Goal: Information Seeking & Learning: Find specific page/section

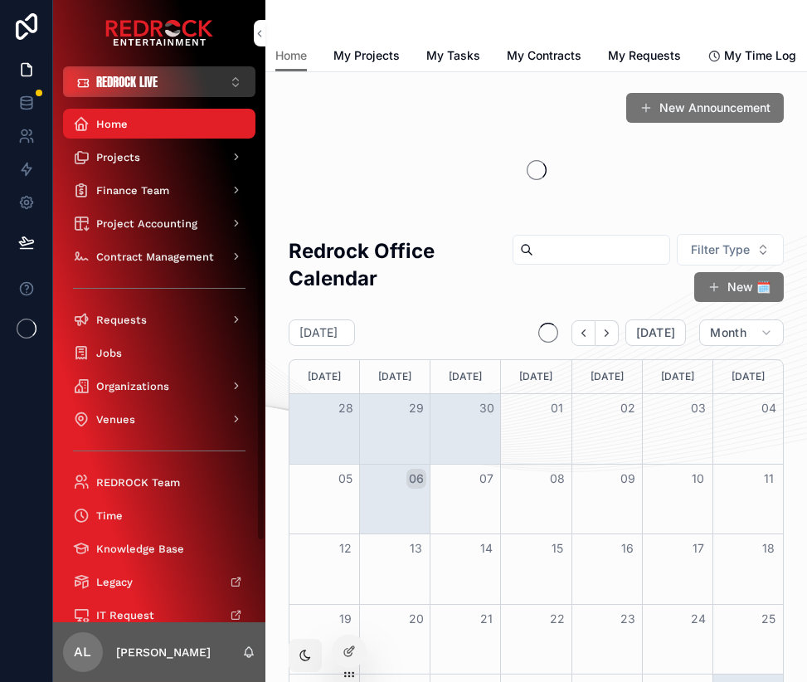
click at [173, 86] on button "REDROCK LIVE ⌥ 1" at bounding box center [159, 81] width 192 height 31
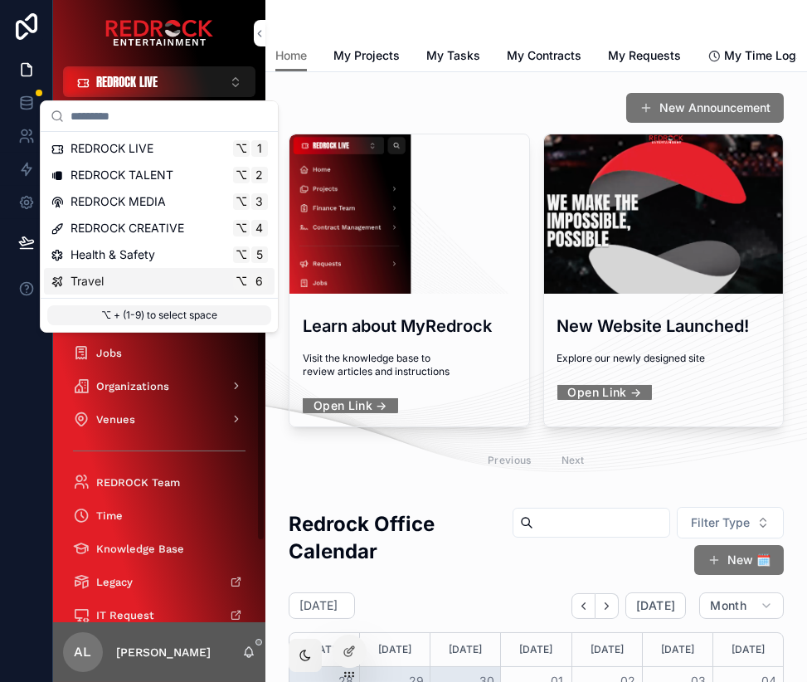
click at [138, 280] on div "Travel ⌥ 6" at bounding box center [159, 281] width 217 height 17
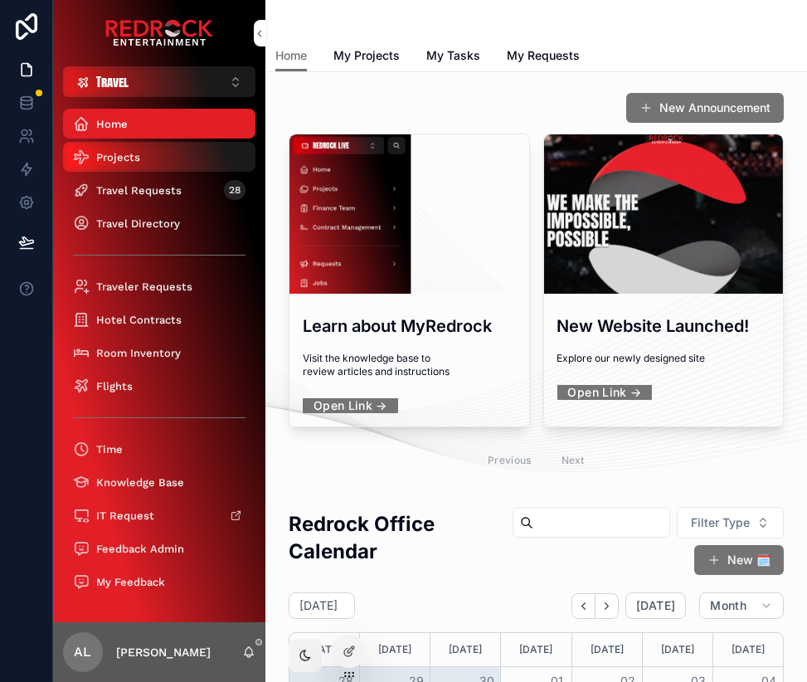
click at [133, 163] on span "Projects" at bounding box center [118, 157] width 44 height 14
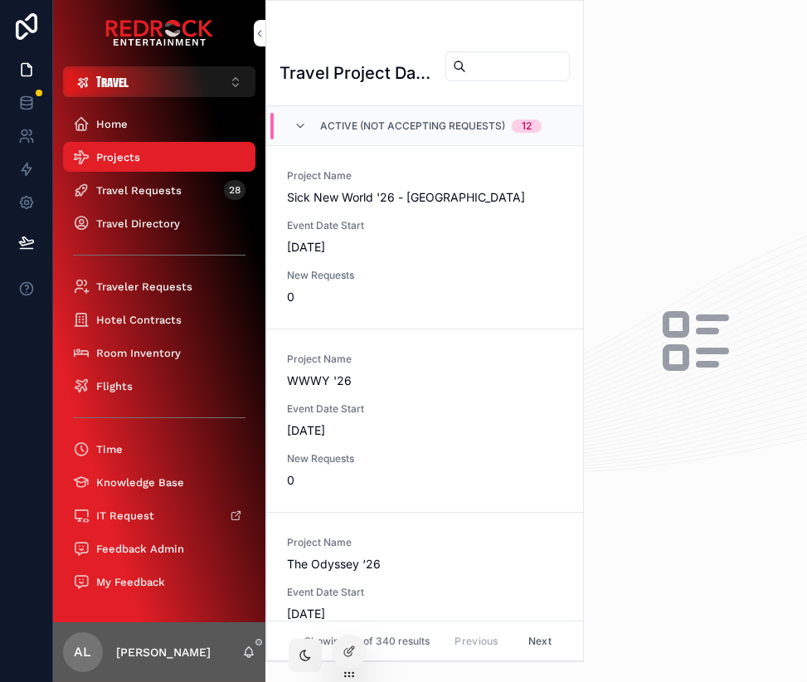
click at [466, 70] on input "scrollable content" at bounding box center [517, 66] width 103 height 23
click at [155, 89] on button "Travel ⌥ 6" at bounding box center [159, 81] width 192 height 31
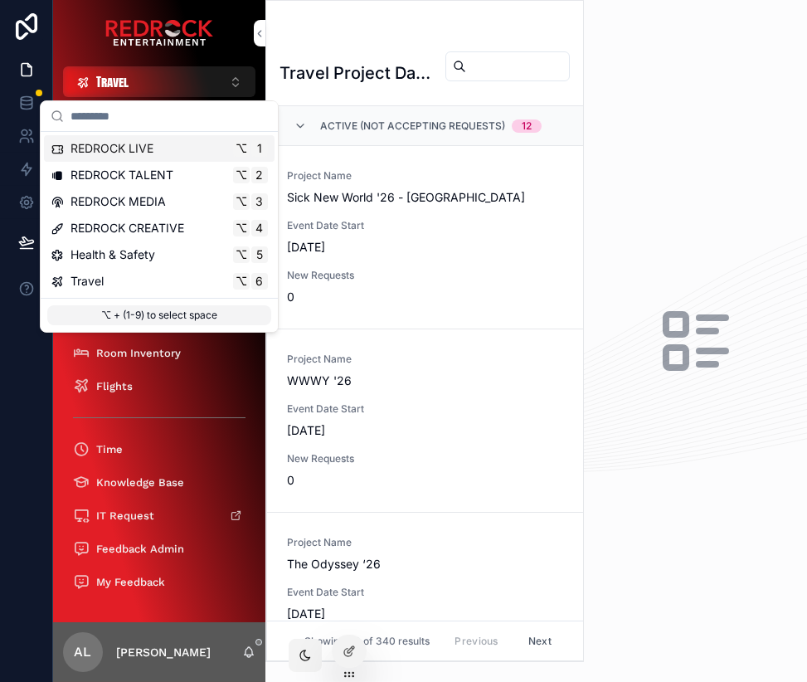
click at [153, 144] on span "REDROCK LIVE" at bounding box center [111, 148] width 83 height 17
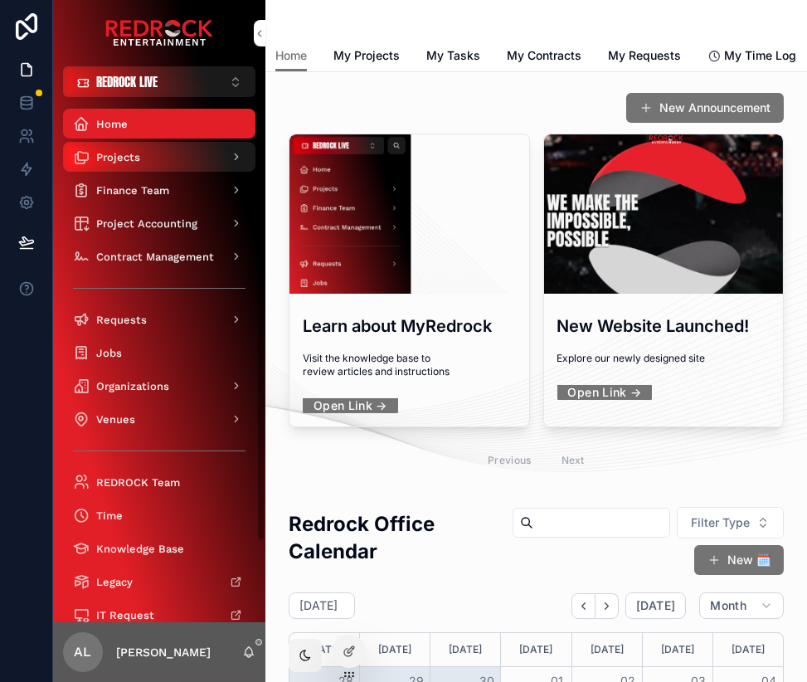
click at [160, 158] on div "Projects" at bounding box center [159, 156] width 172 height 27
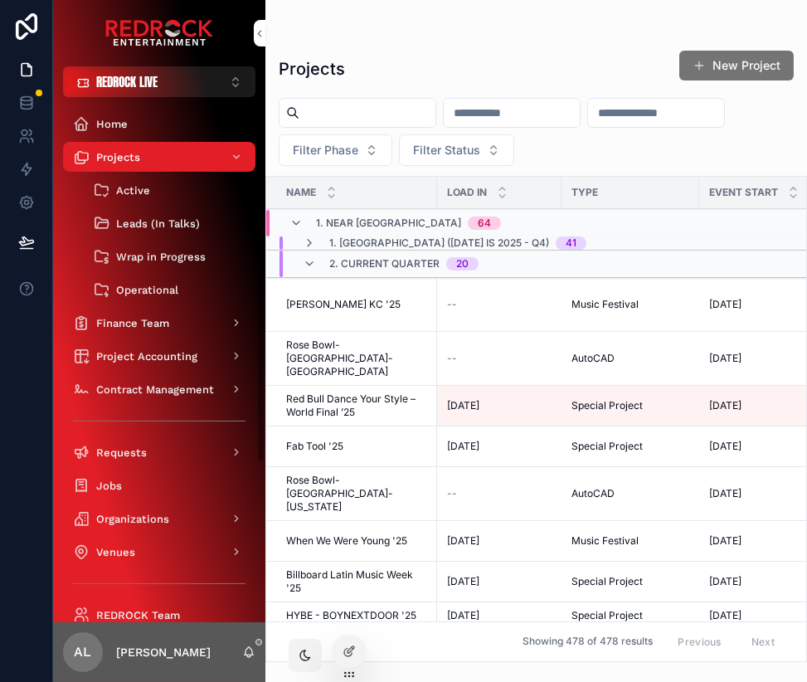
click at [390, 116] on input "scrollable content" at bounding box center [367, 112] width 136 height 23
type input "*"
type input "****"
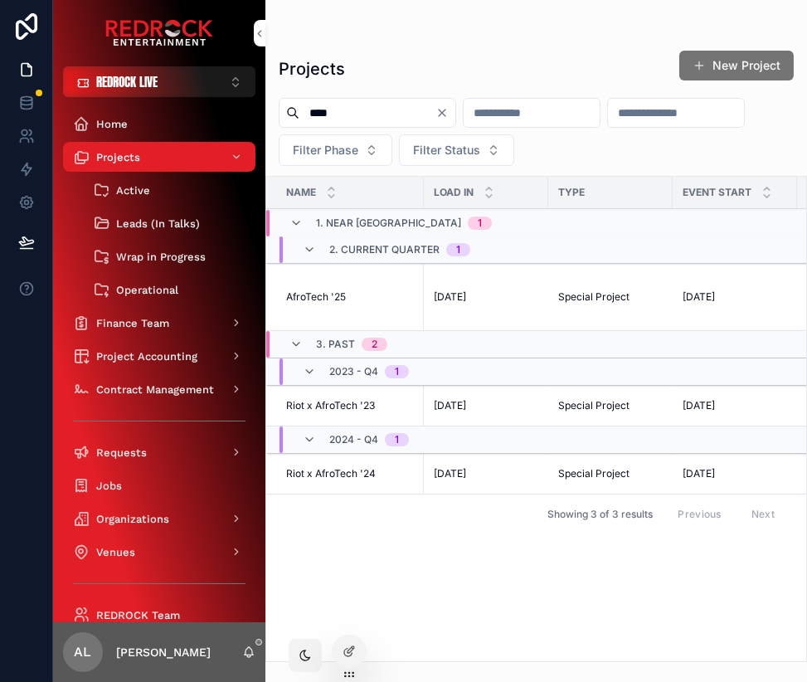
click at [313, 293] on td "AfroTech '25 AfroTech '25" at bounding box center [345, 297] width 158 height 67
click at [316, 308] on td "AfroTech '25 AfroTech '25" at bounding box center [345, 297] width 158 height 67
click at [318, 303] on span "AfroTech '25" at bounding box center [316, 296] width 60 height 13
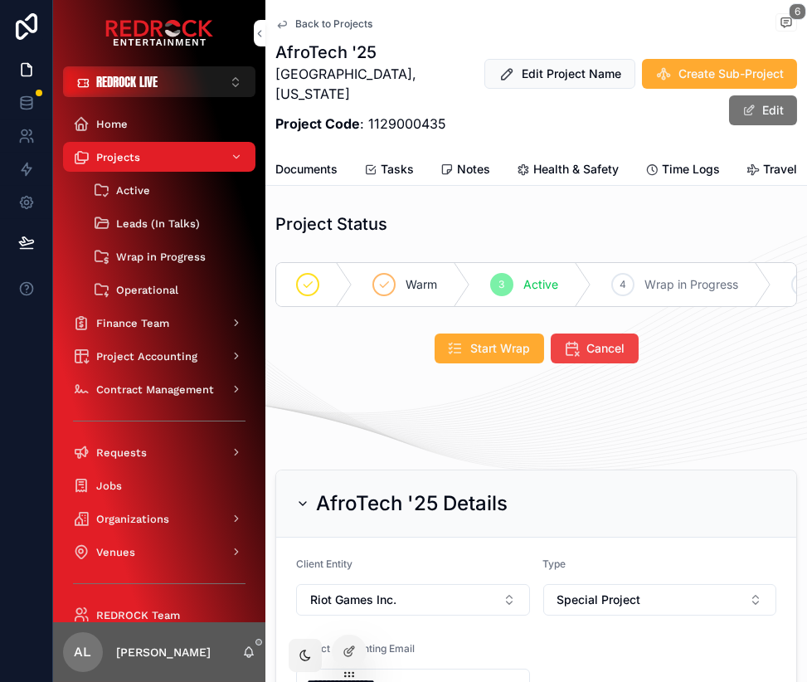
scroll to position [0, 396]
click at [789, 170] on span "Travel" at bounding box center [781, 169] width 34 height 17
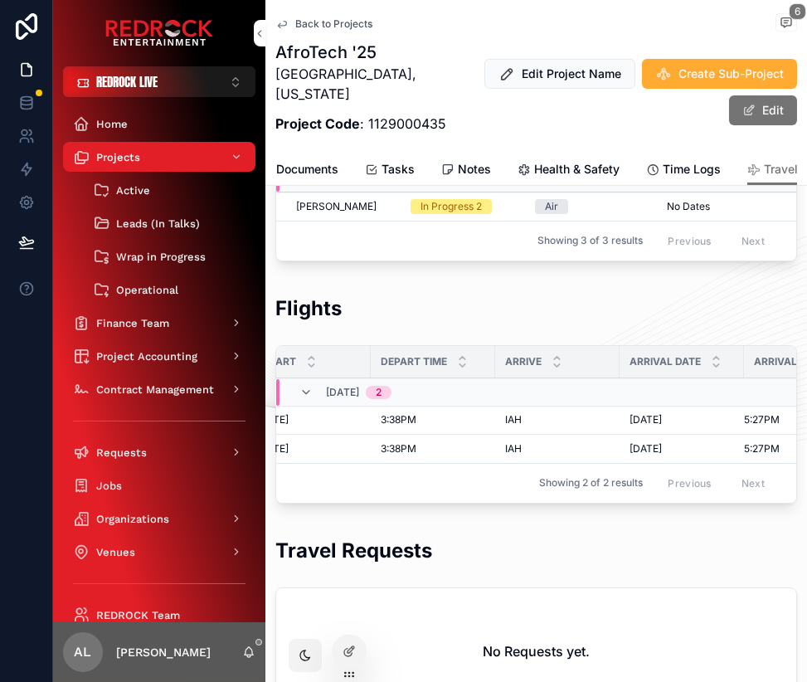
scroll to position [0, 677]
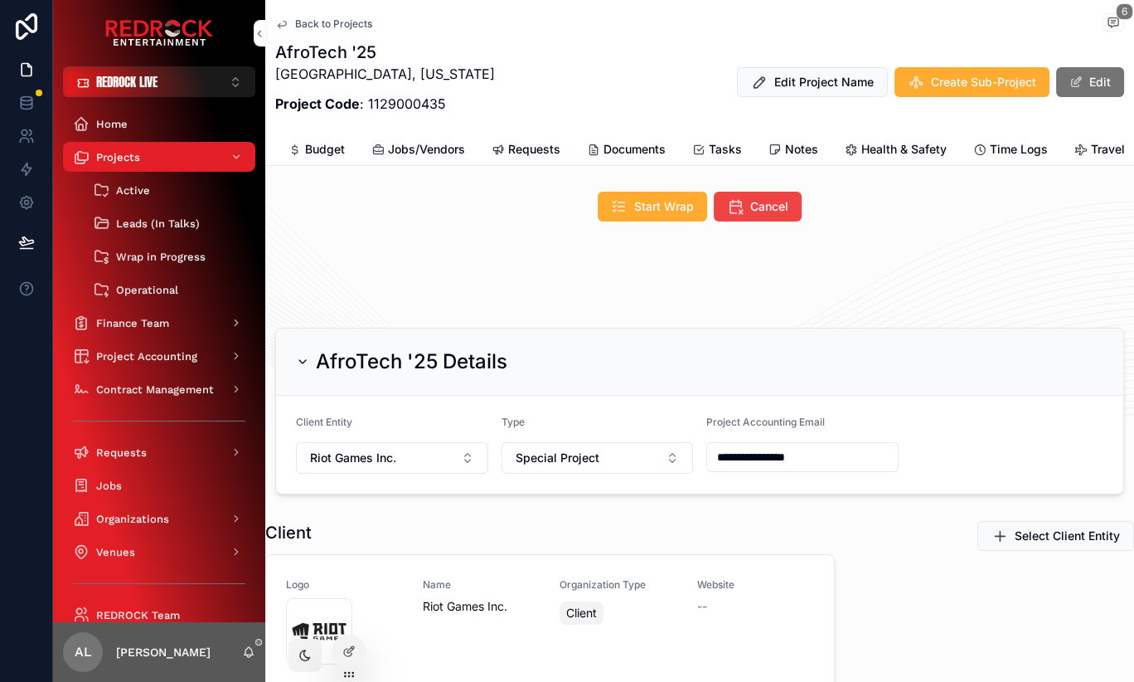
scroll to position [121, 0]
click at [156, 90] on span "REDROCK LIVE" at bounding box center [126, 81] width 61 height 17
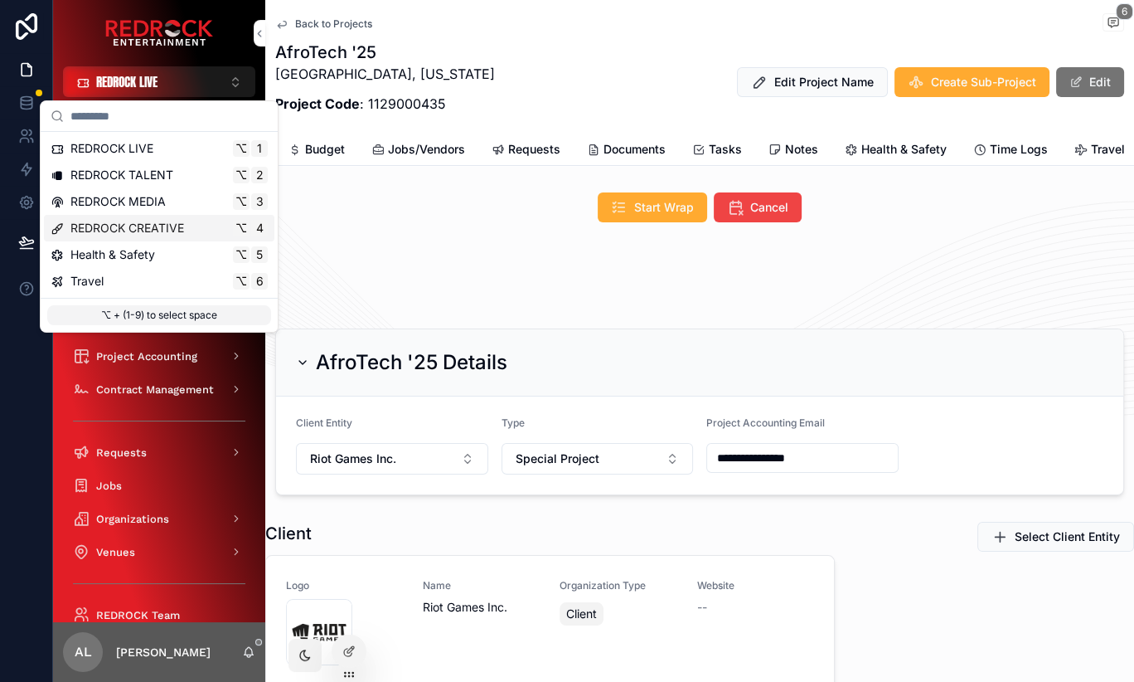
click at [182, 224] on span "REDROCK CREATIVE" at bounding box center [127, 228] width 114 height 17
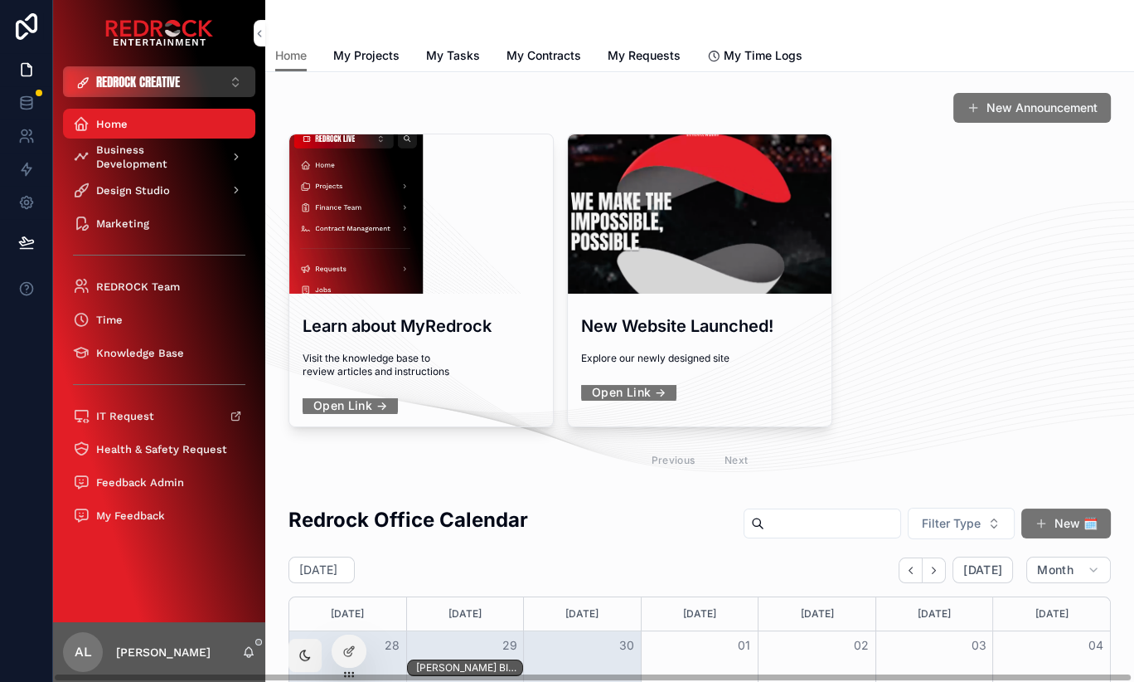
click at [163, 75] on span "REDROCK CREATIVE" at bounding box center [138, 81] width 84 height 17
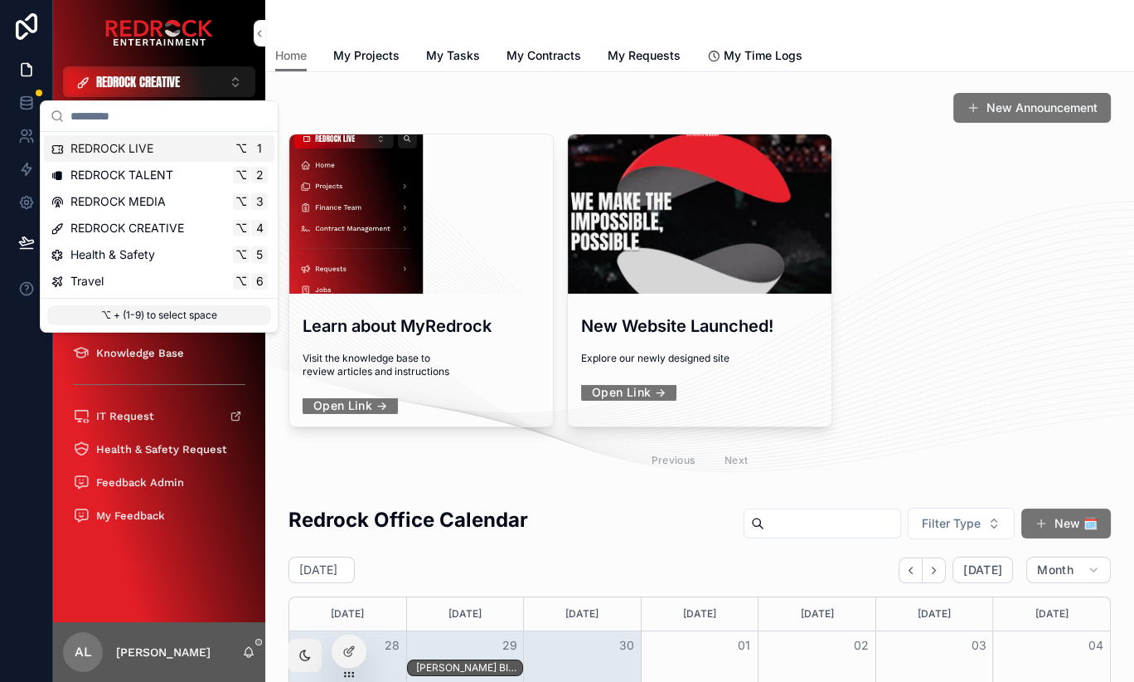
click at [171, 154] on div "REDROCK LIVE ⌥ 1" at bounding box center [159, 148] width 217 height 17
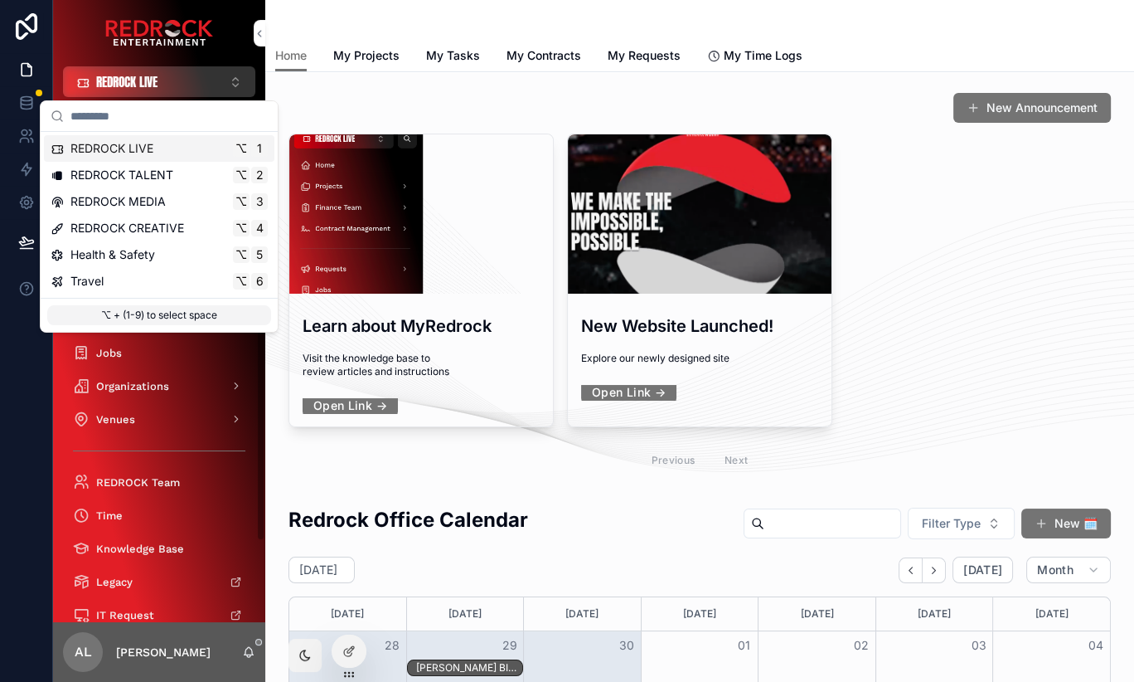
drag, startPoint x: 171, startPoint y: 154, endPoint x: 160, endPoint y: 82, distance: 72.9
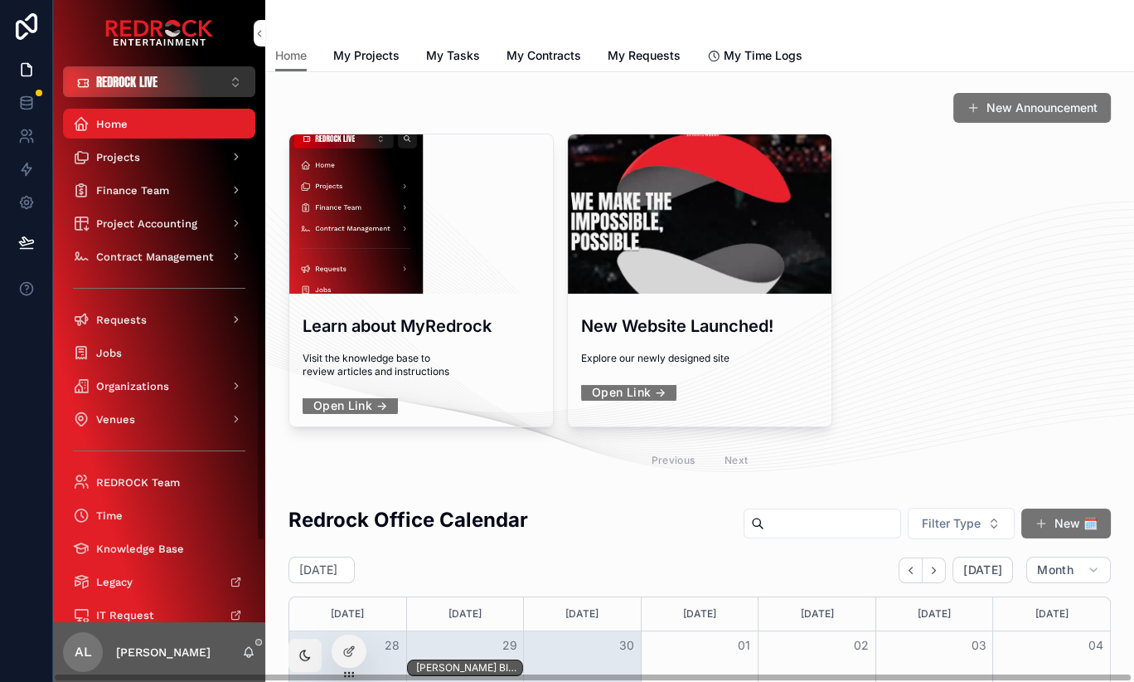
drag, startPoint x: 165, startPoint y: 63, endPoint x: 170, endPoint y: 79, distance: 16.5
click at [166, 66] on div "REDROCK LIVE ⌥ 1 Home Projects Finance Team Project Accounting Contract Managem…" at bounding box center [159, 341] width 212 height 682
click at [170, 81] on button "REDROCK LIVE ⌥ 1" at bounding box center [159, 81] width 192 height 31
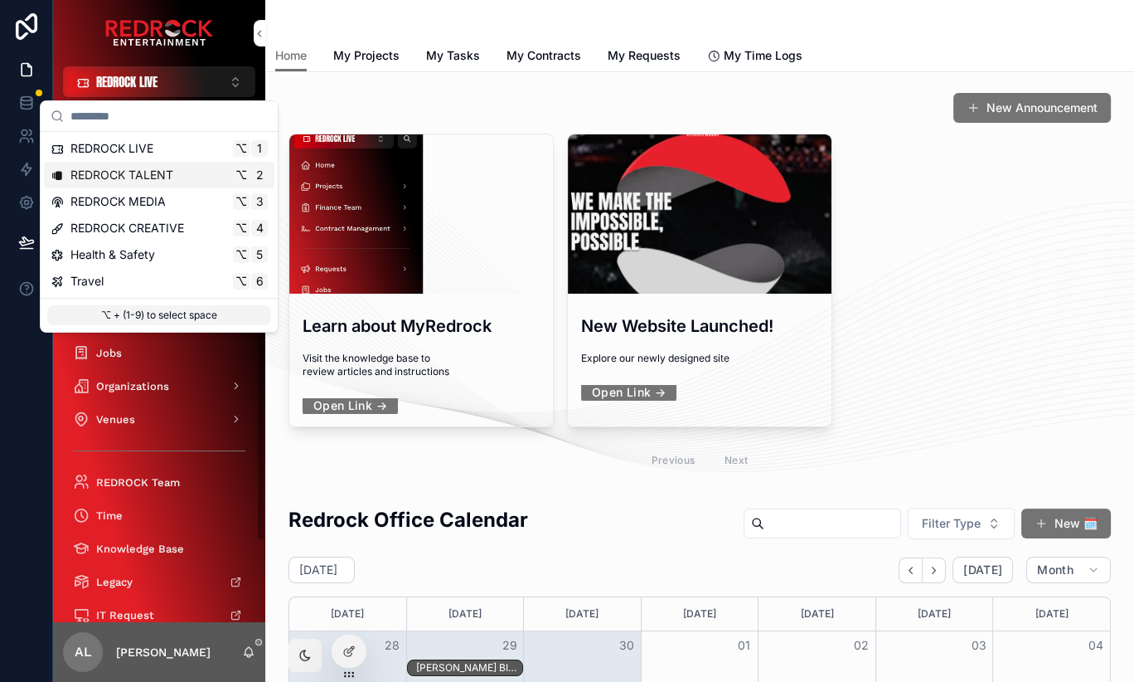
click at [167, 184] on div "REDROCK TALENT ⌥ 2" at bounding box center [159, 175] width 231 height 27
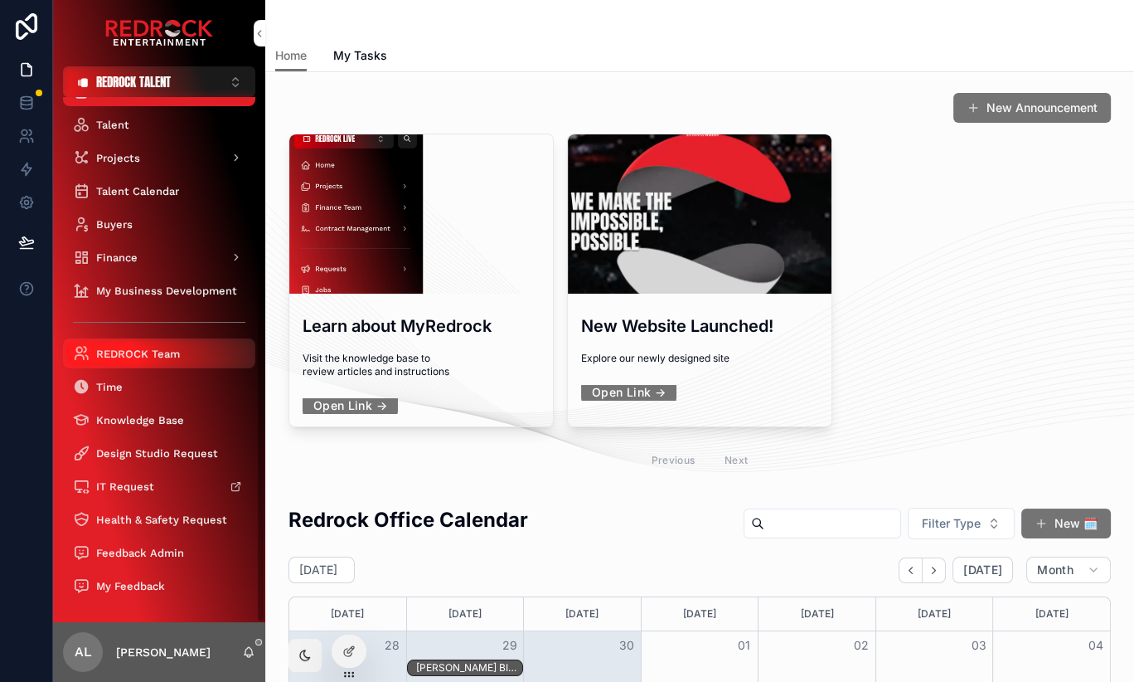
scroll to position [33, 0]
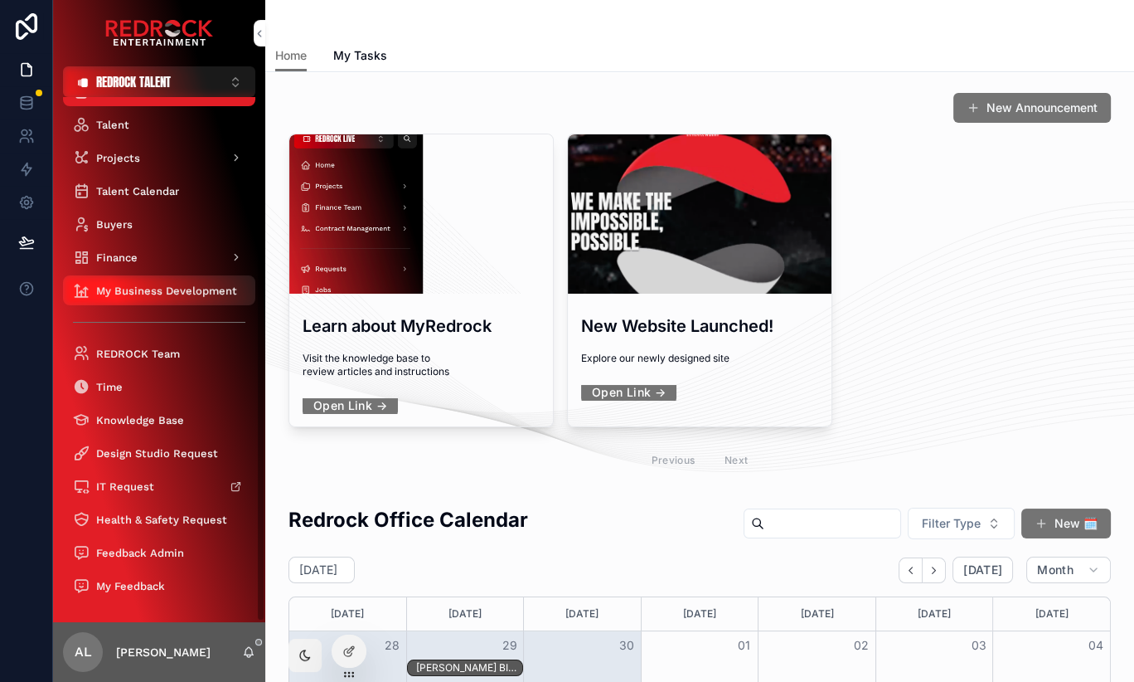
click at [192, 286] on span "My Business Development" at bounding box center [166, 291] width 141 height 14
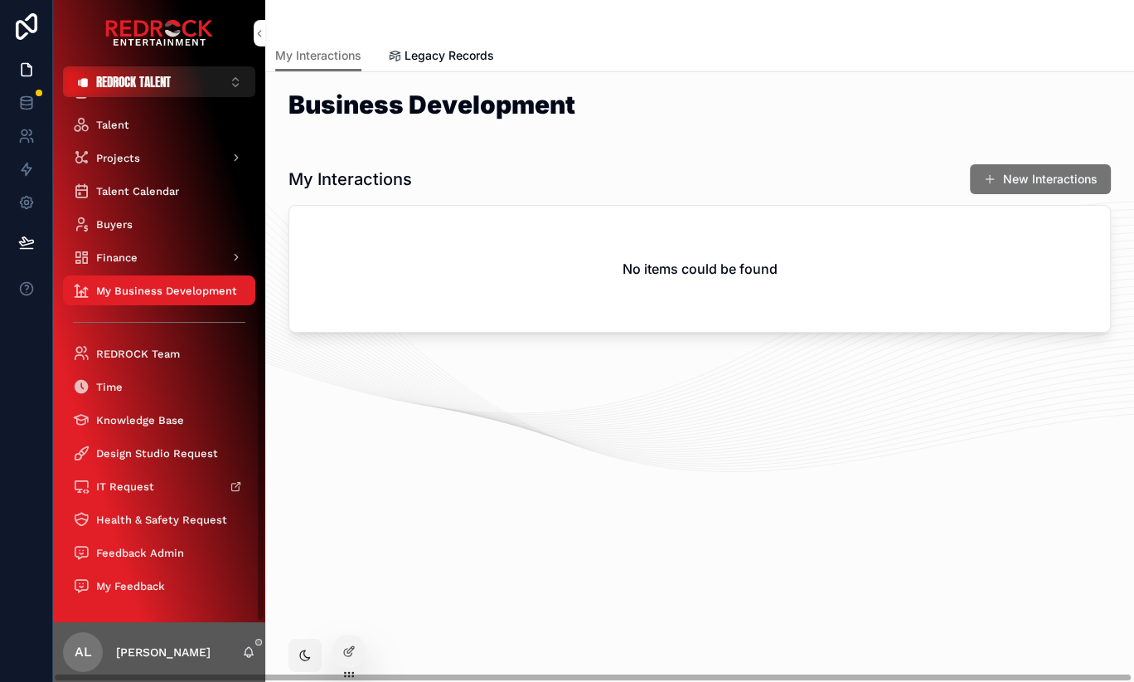
click at [0, 0] on icon at bounding box center [0, 0] width 0 height 0
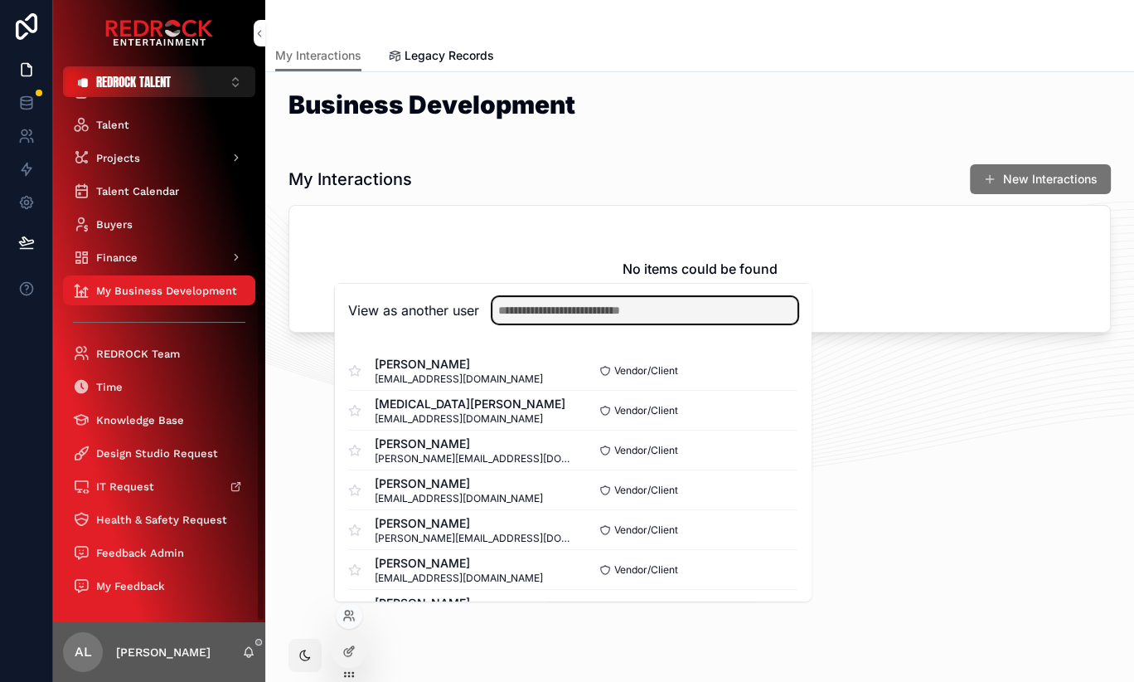
click at [575, 301] on input "text" at bounding box center [645, 310] width 305 height 27
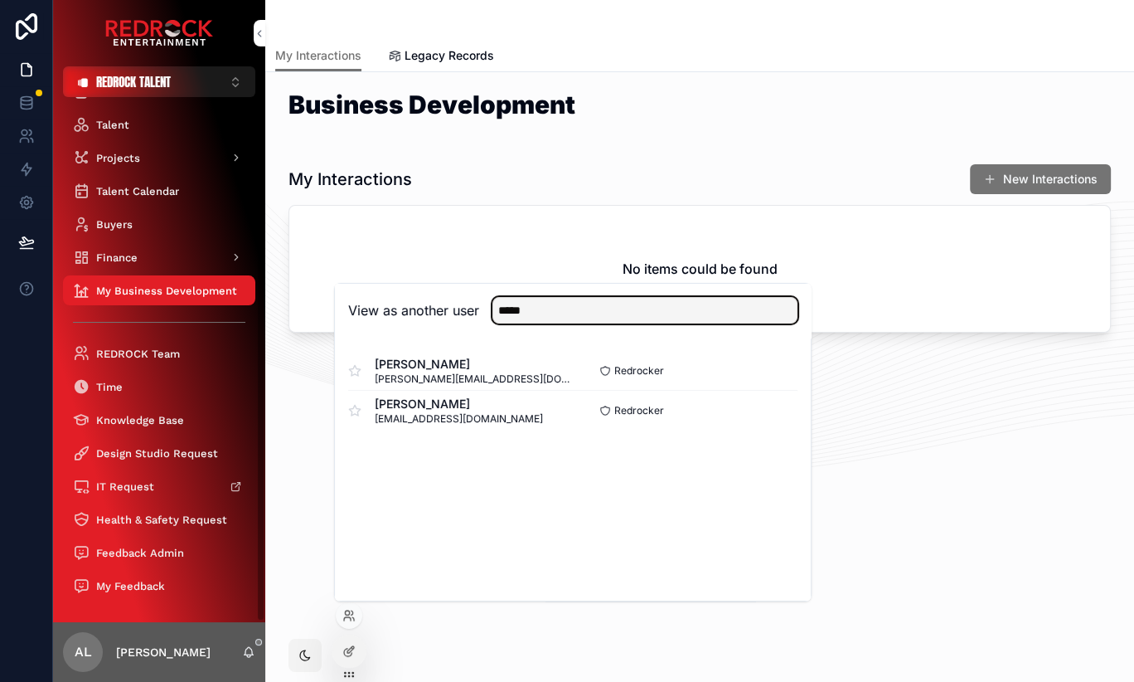
type input "*****"
drag, startPoint x: 658, startPoint y: 334, endPoint x: 586, endPoint y: 367, distance: 78.6
click at [585, 368] on div "Redrocker Select" at bounding box center [685, 370] width 225 height 13
drag, startPoint x: 718, startPoint y: 365, endPoint x: 735, endPoint y: 366, distance: 16.6
click at [718, 365] on div "Redrocker Select" at bounding box center [685, 370] width 225 height 13
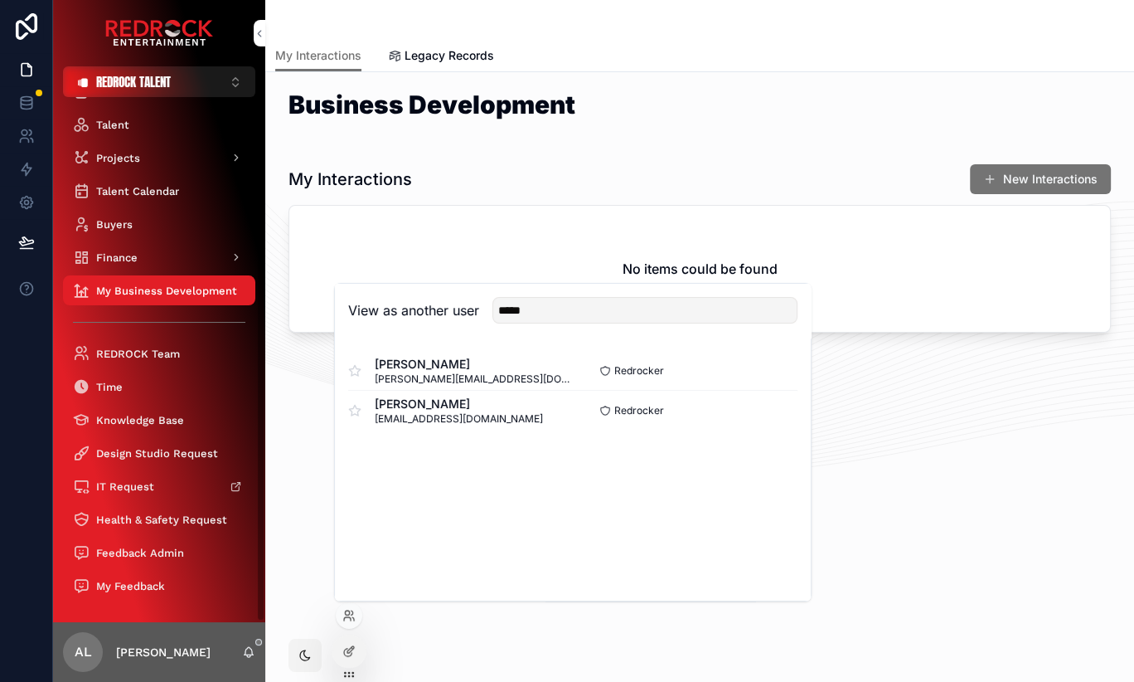
click at [0, 0] on button "Select" at bounding box center [0, 0] width 0 height 0
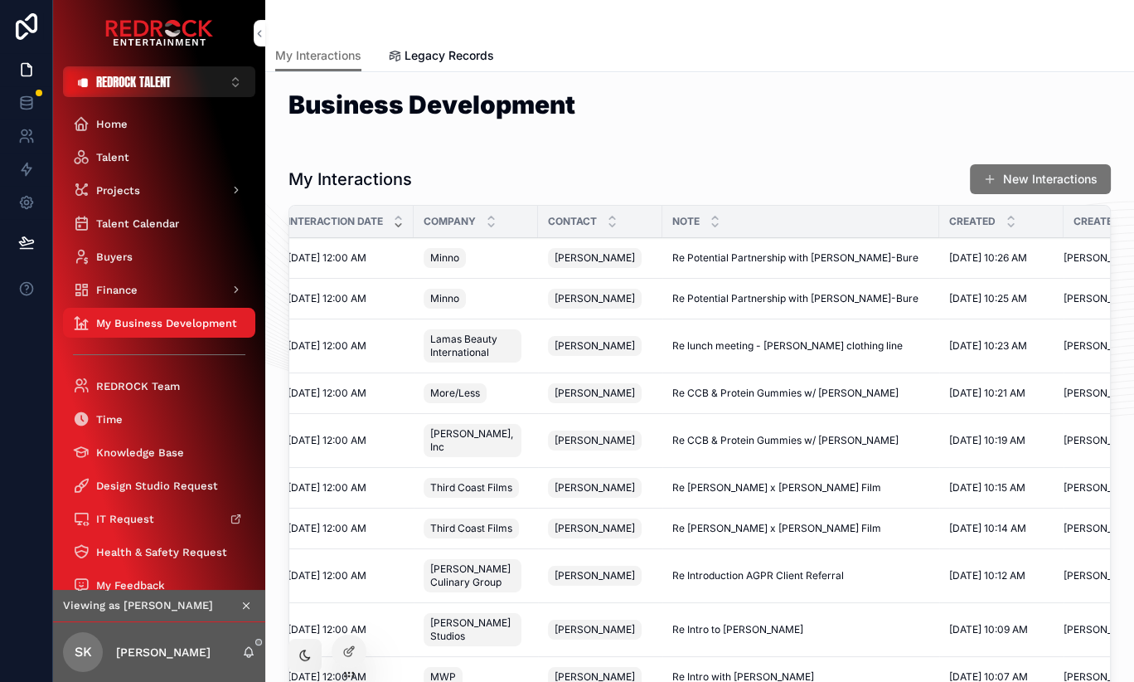
scroll to position [0, 61]
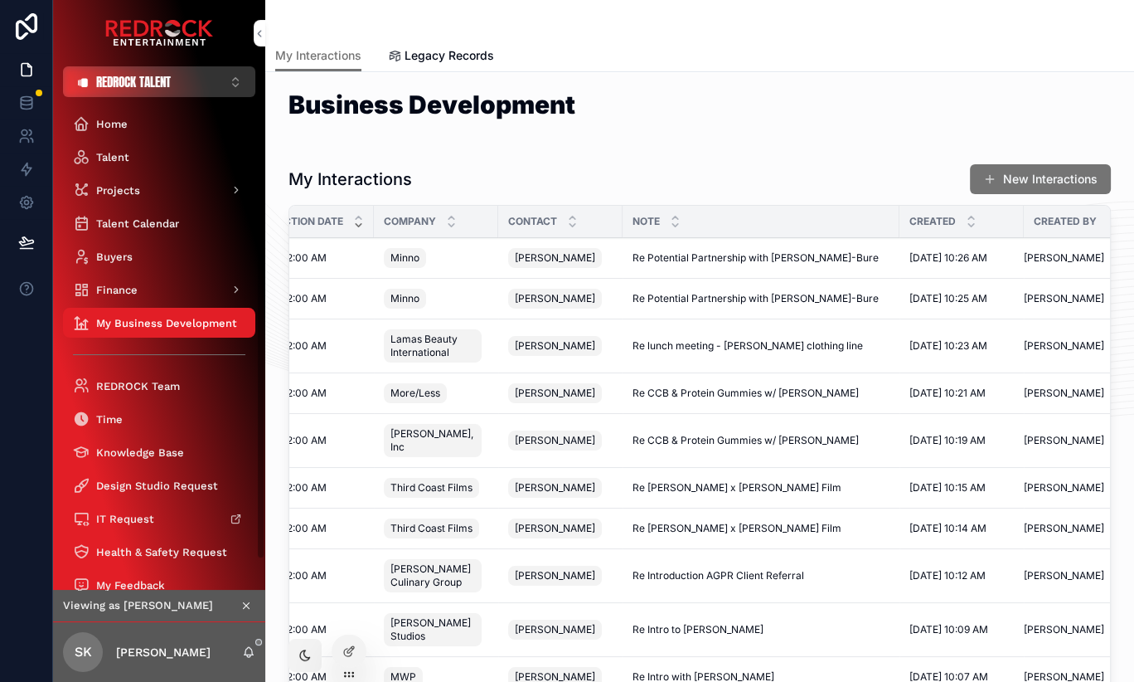
click at [183, 79] on button "REDROCK TALENT ⌥ 1" at bounding box center [159, 81] width 192 height 31
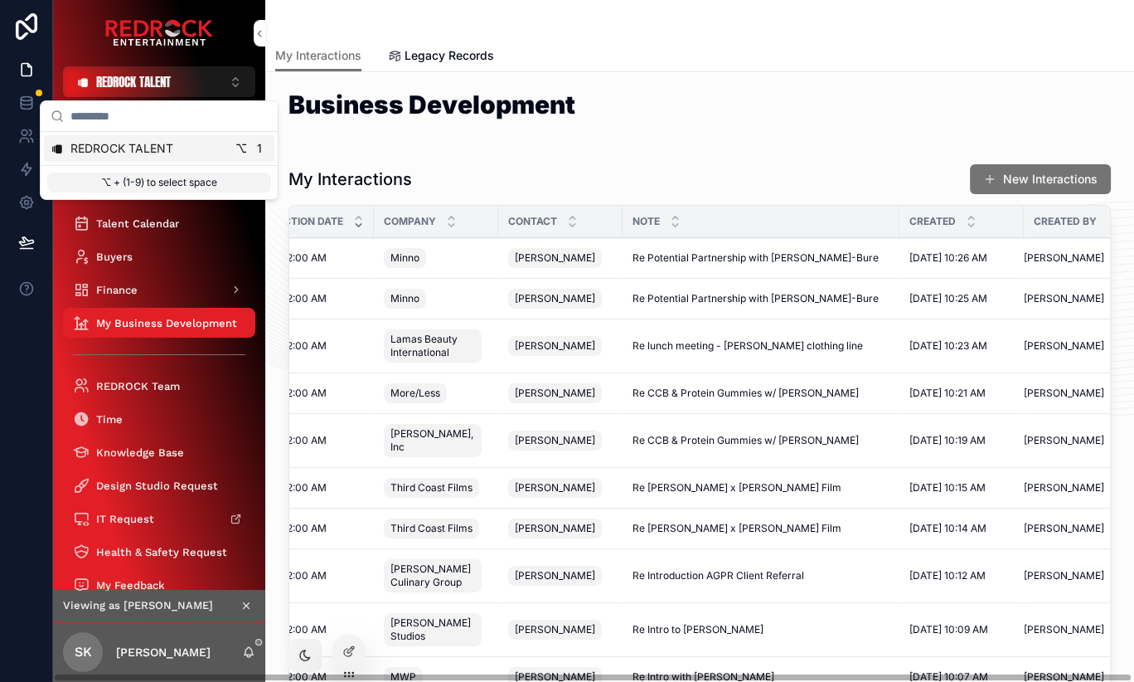
click at [0, 0] on icon at bounding box center [0, 0] width 0 height 0
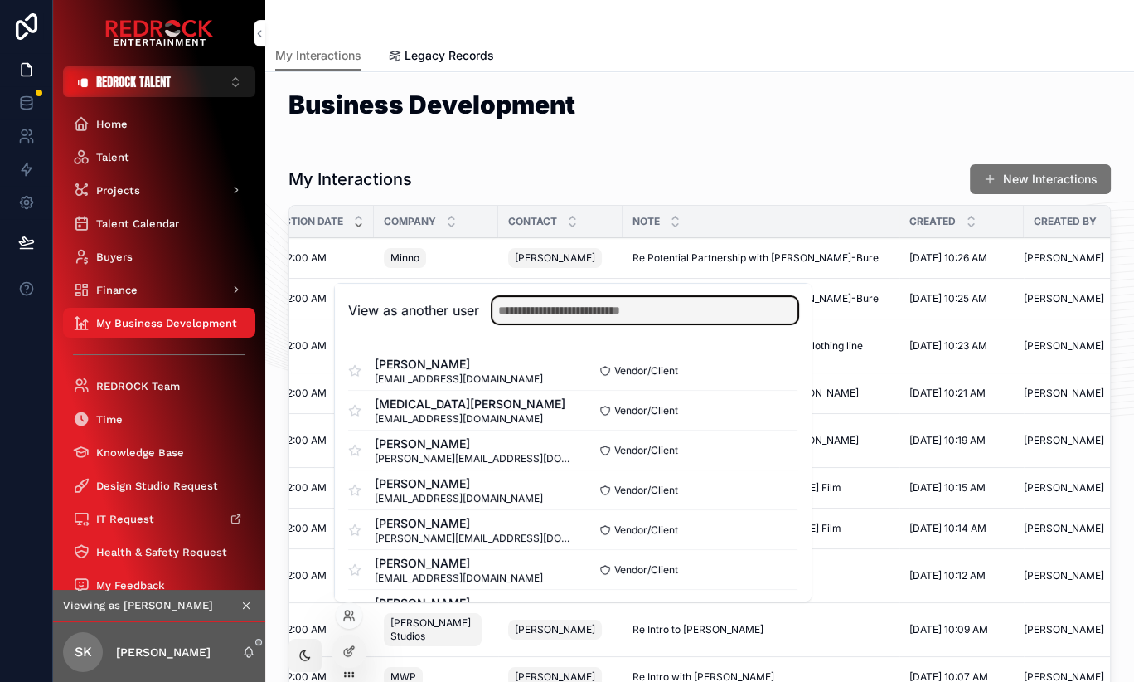
click at [726, 320] on input "text" at bounding box center [645, 310] width 305 height 27
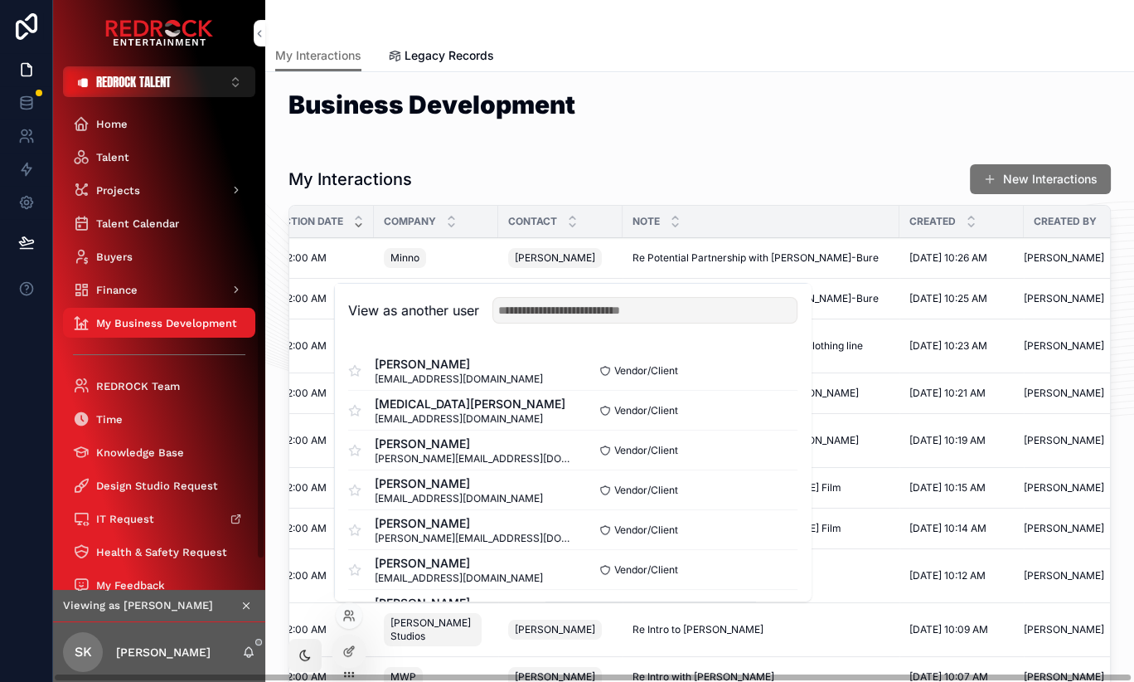
drag, startPoint x: 237, startPoint y: 597, endPoint x: 246, endPoint y: 599, distance: 9.5
click at [238, 597] on div "Viewing as Sarah" at bounding box center [159, 605] width 192 height 18
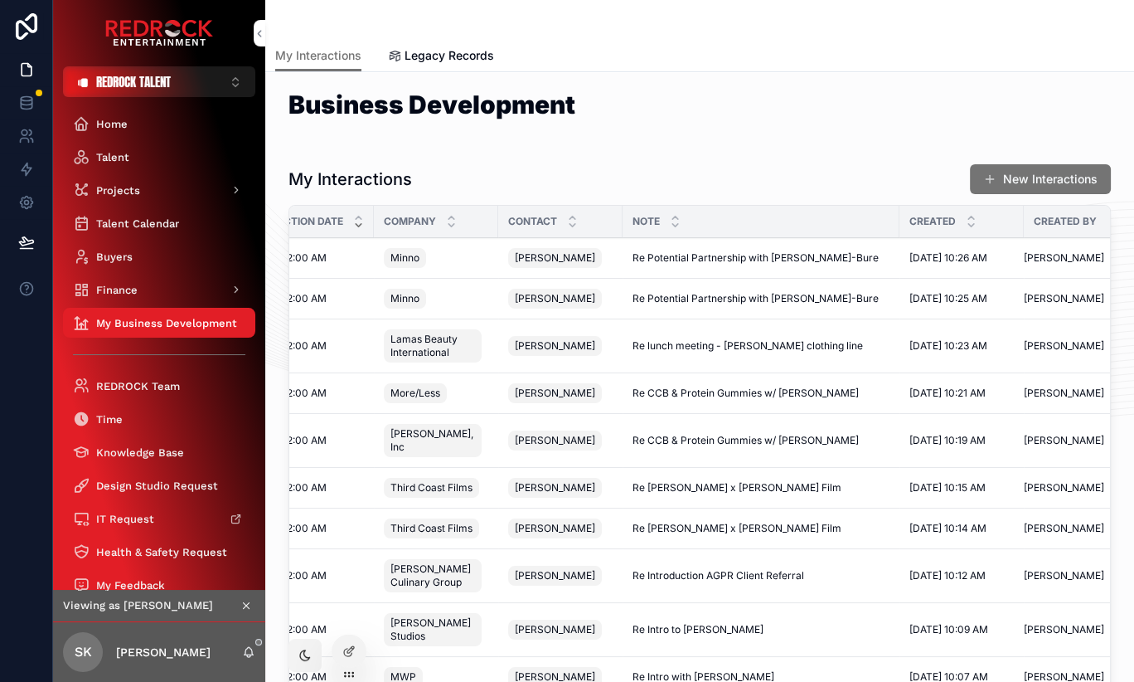
click at [247, 602] on icon "scrollable content" at bounding box center [246, 605] width 12 height 12
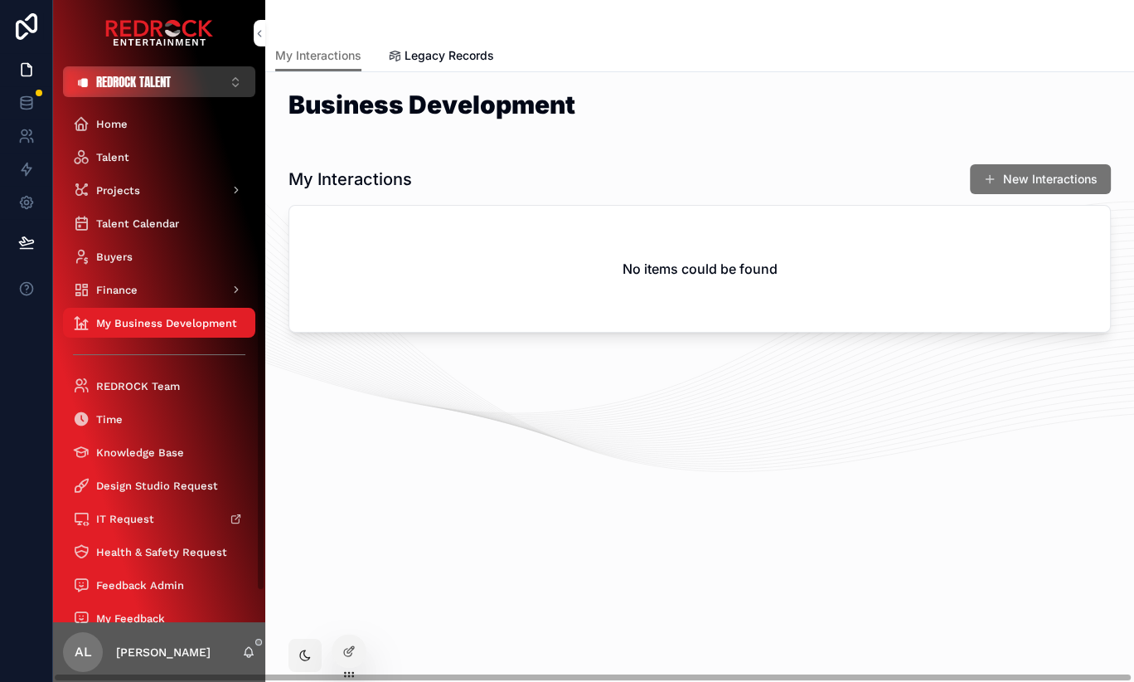
click at [153, 82] on span "REDROCK TALENT" at bounding box center [133, 81] width 75 height 17
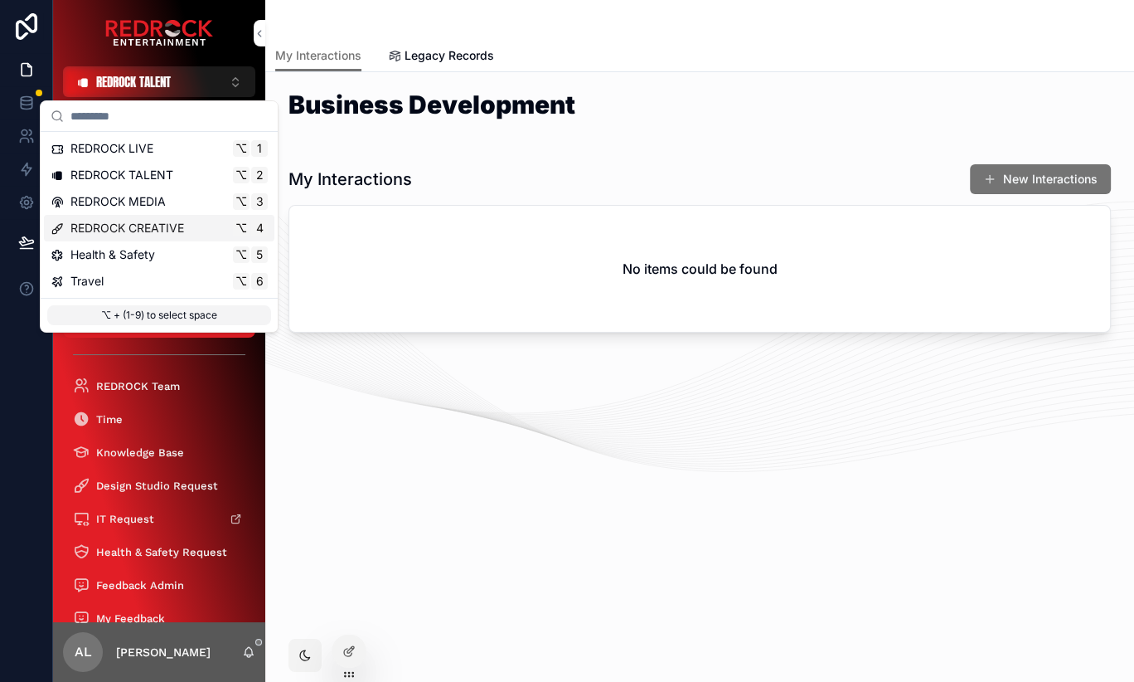
click at [152, 225] on span "REDROCK CREATIVE" at bounding box center [127, 228] width 114 height 17
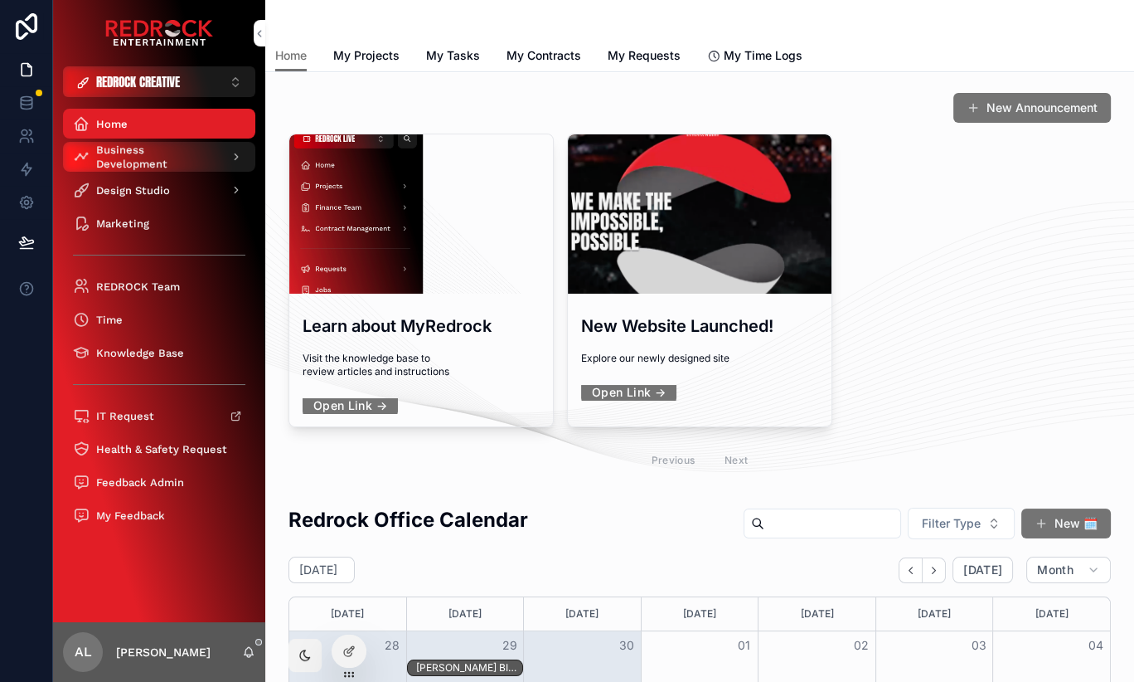
click at [171, 160] on span "Business Development" at bounding box center [156, 157] width 121 height 29
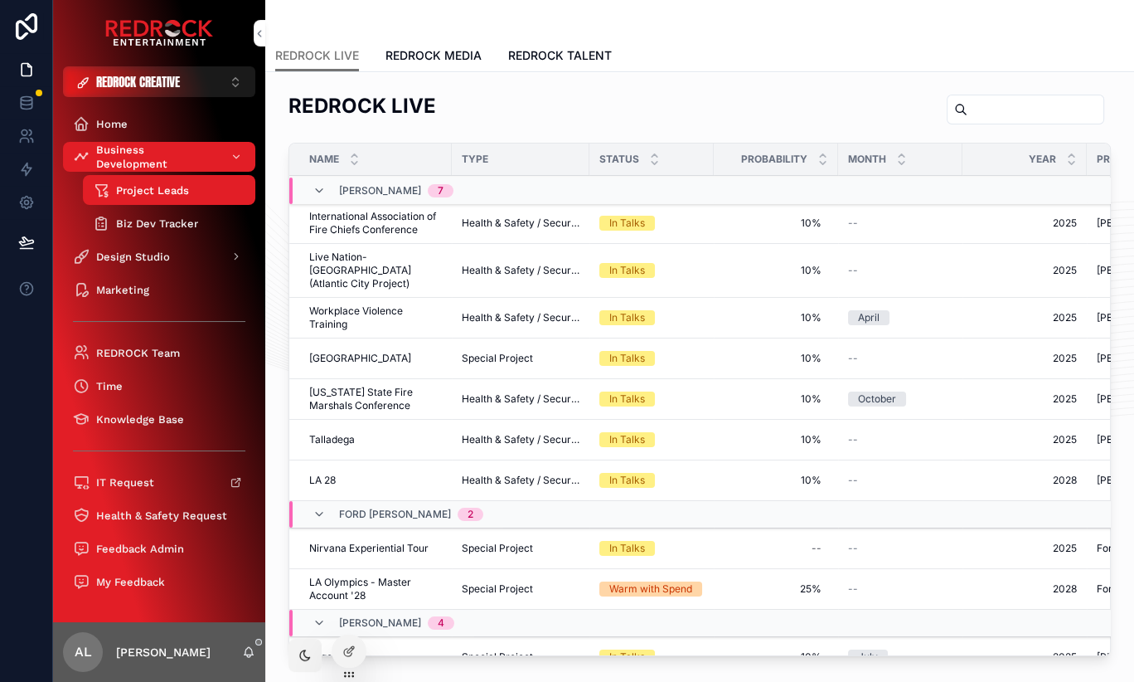
click at [559, 55] on span "REDROCK TALENT" at bounding box center [560, 55] width 104 height 17
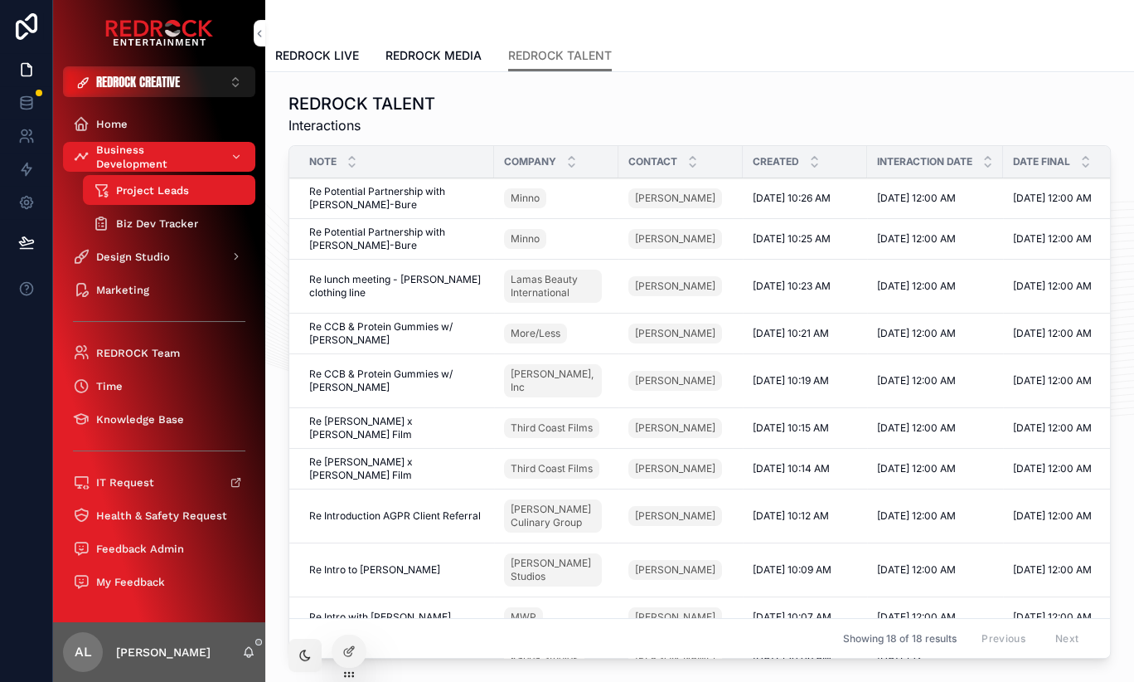
click at [376, 197] on span "Re Potential Partnership with Candace Cameron-Bure" at bounding box center [396, 198] width 175 height 27
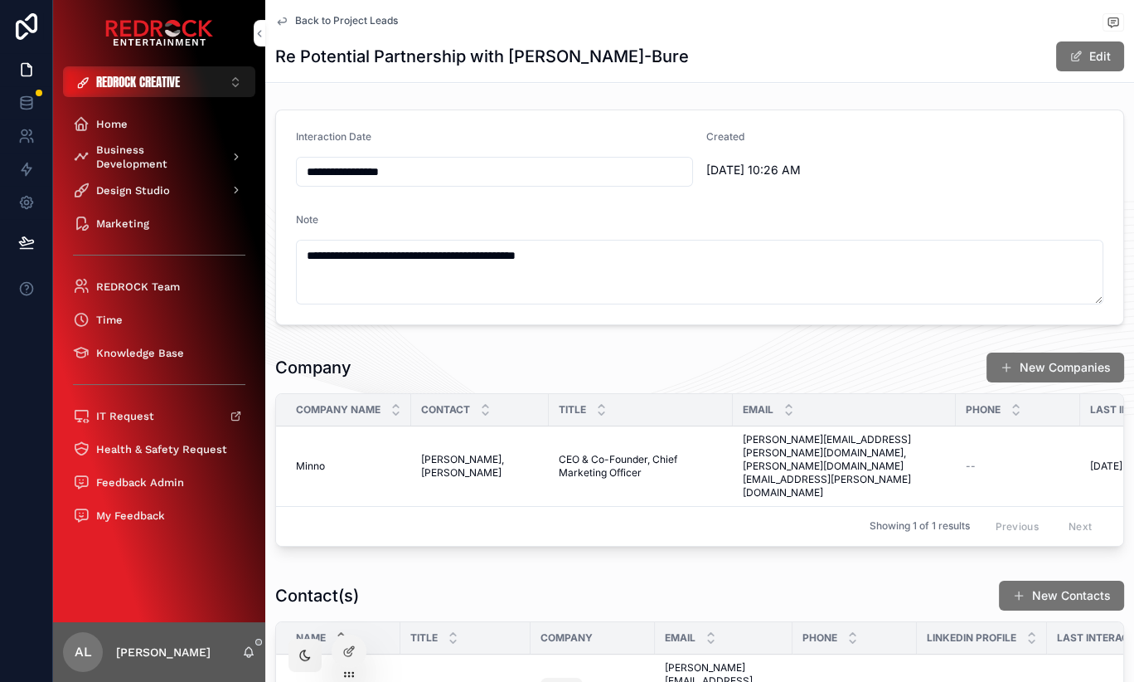
click at [321, 14] on span "Back to Project Leads" at bounding box center [346, 20] width 103 height 13
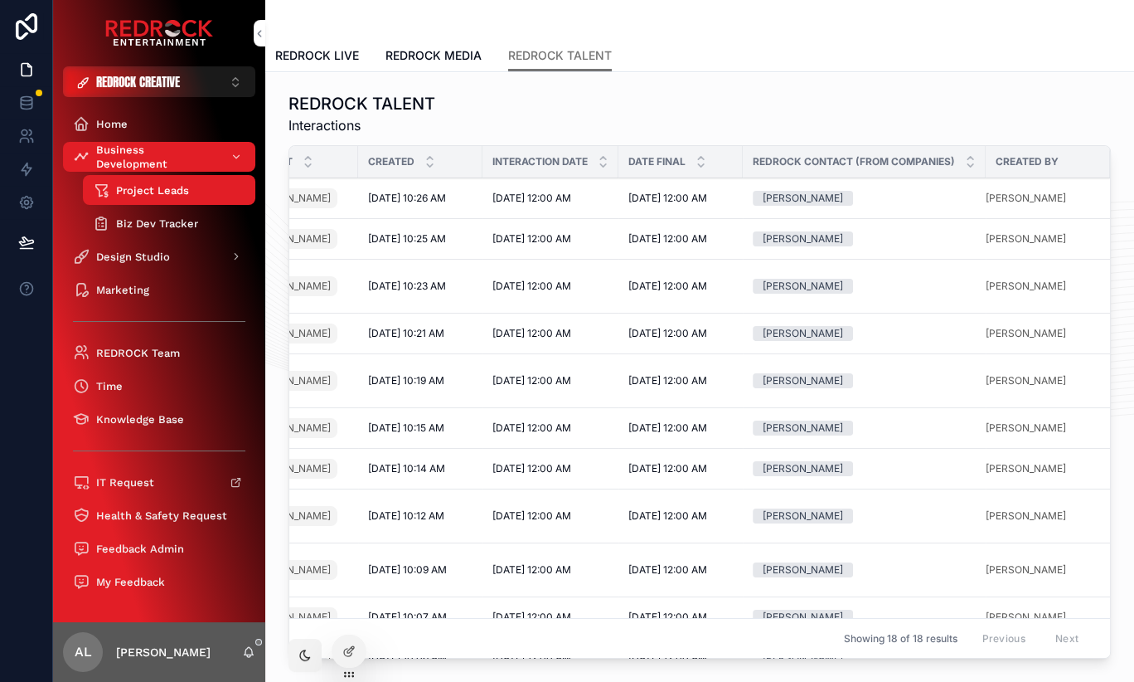
scroll to position [0, 386]
click at [982, 166] on div "Redrock Contact (from Companies)" at bounding box center [864, 162] width 243 height 32
drag, startPoint x: 983, startPoint y: 166, endPoint x: 887, endPoint y: 160, distance: 96.4
click at [887, 160] on th "Redrock Contact (from Companies)" at bounding box center [864, 162] width 243 height 32
drag, startPoint x: 984, startPoint y: 162, endPoint x: 923, endPoint y: 157, distance: 61.6
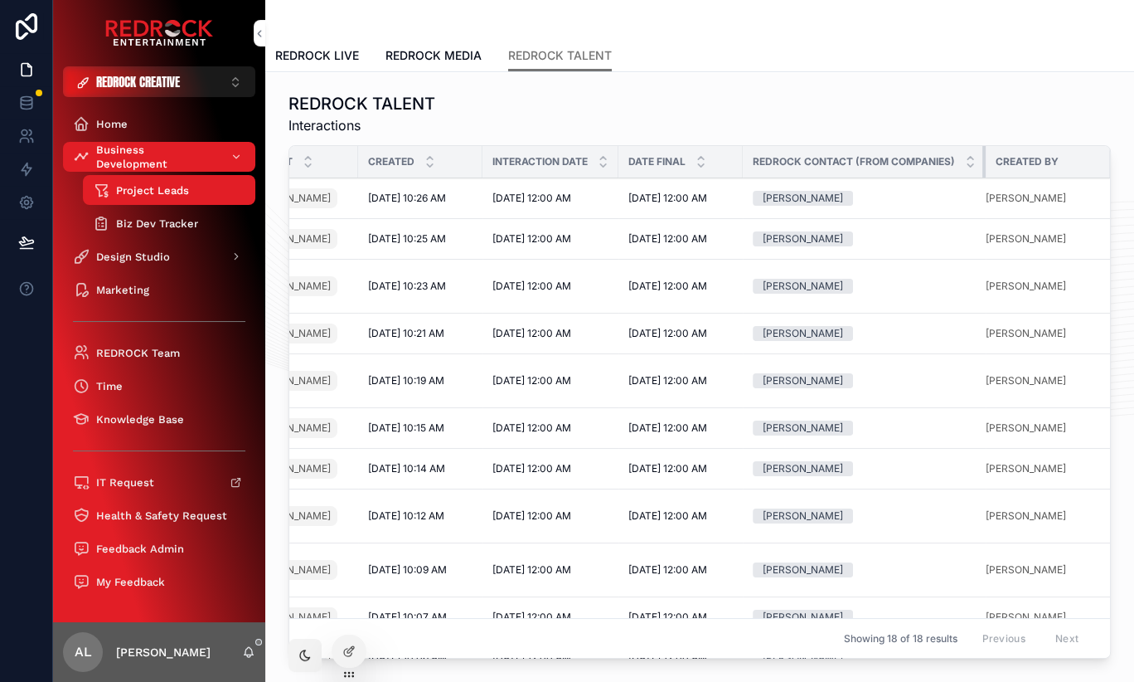
click at [923, 157] on th "Redrock Contact (from Companies)" at bounding box center [864, 162] width 243 height 32
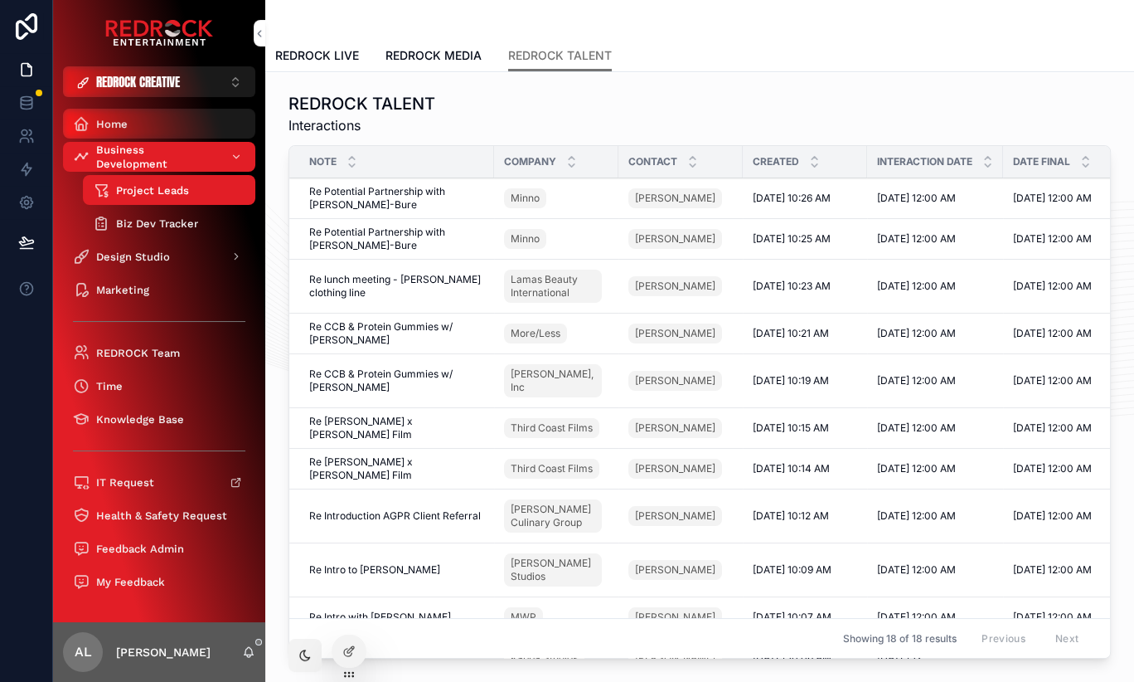
scroll to position [0, 0]
click at [136, 121] on div "Home" at bounding box center [159, 123] width 172 height 27
